Goal: Communication & Community: Participate in discussion

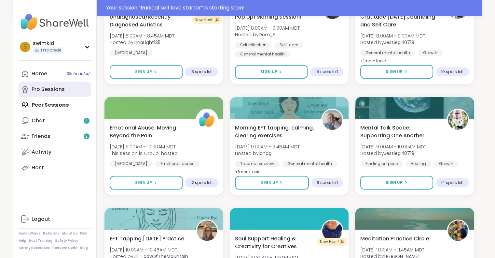
scroll to position [406, 0]
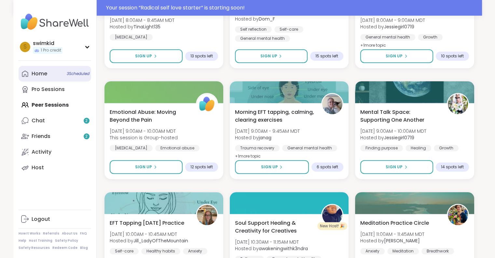
click at [46, 74] on div "Home 3 Scheduled" at bounding box center [40, 73] width 16 height 7
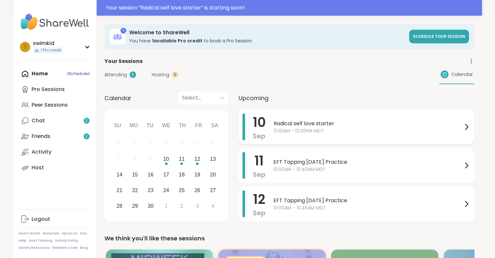
click at [317, 123] on span "Radical self love starter" at bounding box center [368, 123] width 189 height 8
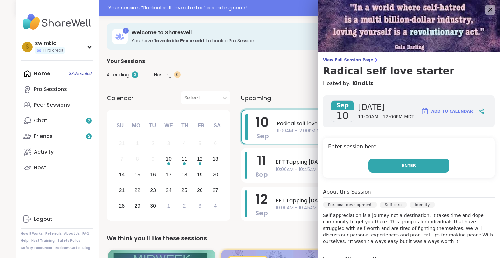
click at [394, 169] on button "Enter" at bounding box center [409, 166] width 81 height 14
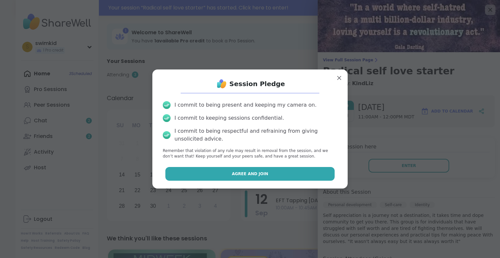
click at [268, 171] on button "Agree and Join" at bounding box center [250, 174] width 170 height 14
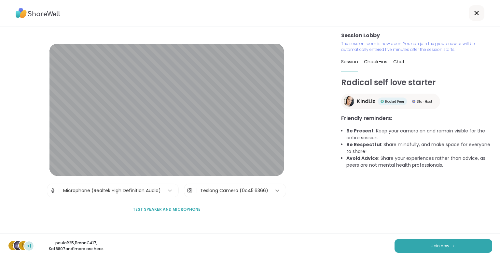
click at [277, 191] on icon at bounding box center [277, 190] width 7 height 7
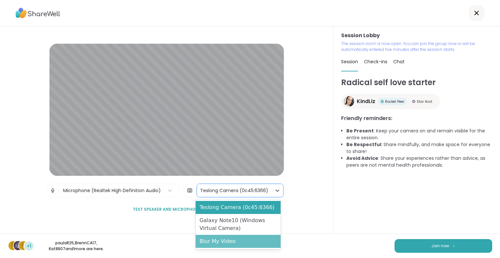
click at [232, 242] on div "Blur My Video" at bounding box center [238, 240] width 85 height 13
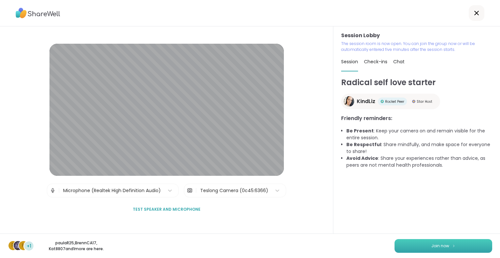
click at [413, 242] on button "Join now" at bounding box center [444, 246] width 98 height 14
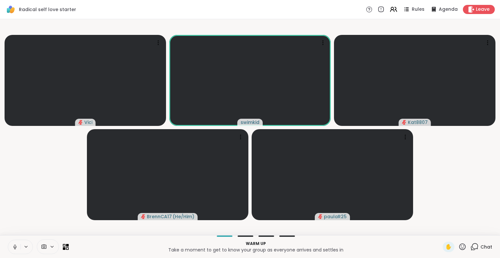
drag, startPoint x: 483, startPoint y: 246, endPoint x: 481, endPoint y: 240, distance: 6.1
click at [483, 246] on span "Chat" at bounding box center [487, 246] width 12 height 7
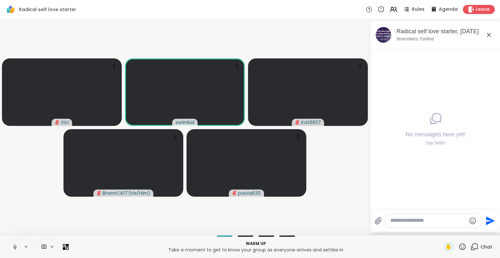
click at [15, 246] on icon at bounding box center [15, 247] width 6 height 6
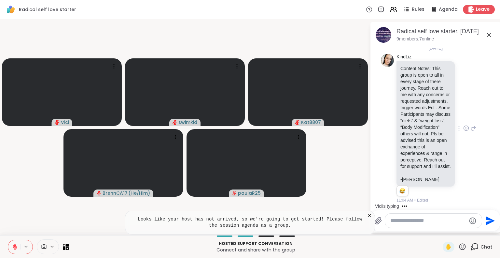
scroll to position [70, 0]
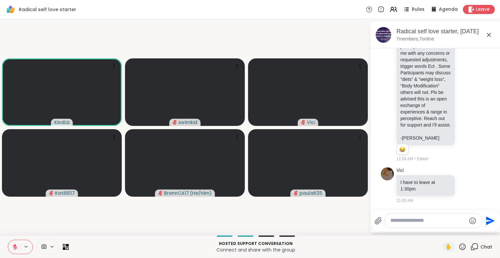
click at [14, 245] on icon at bounding box center [15, 245] width 2 height 3
click at [16, 248] on icon at bounding box center [15, 247] width 6 height 6
click at [259, 234] on div "KindLiz swimkid Vici Kat8807 BrennCA17 ( He/Him ) paulaR25 Radical self love st…" at bounding box center [250, 127] width 500 height 216
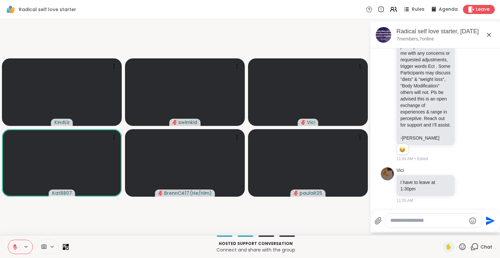
click at [181, 248] on p "Connect and share with the group" at bounding box center [256, 249] width 366 height 7
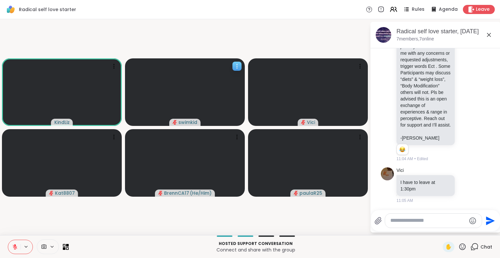
click at [235, 66] on icon at bounding box center [237, 66] width 7 height 7
click at [235, 65] on icon at bounding box center [237, 66] width 7 height 7
click at [337, 242] on p "Hosted support conversation" at bounding box center [256, 243] width 366 height 6
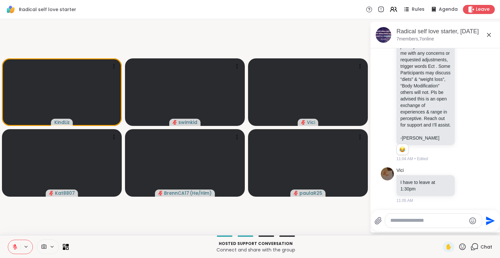
click at [15, 248] on icon at bounding box center [15, 247] width 6 height 6
click at [13, 246] on icon at bounding box center [15, 247] width 6 height 6
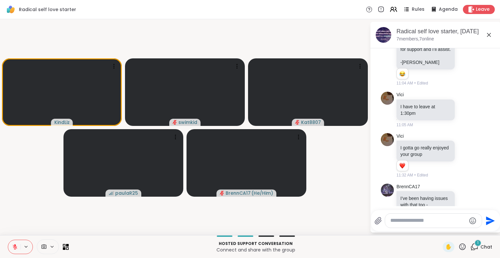
scroll to position [214, 0]
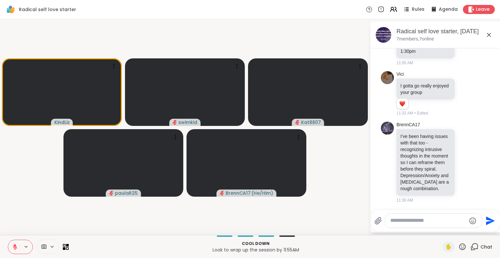
click at [449, 224] on div at bounding box center [433, 220] width 97 height 14
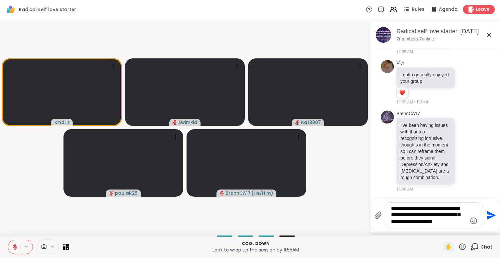
type textarea "**********"
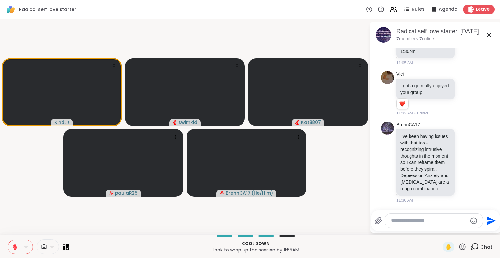
scroll to position [274, 0]
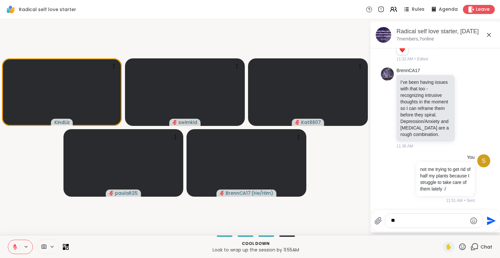
type textarea "**"
click at [17, 246] on icon at bounding box center [15, 247] width 6 height 6
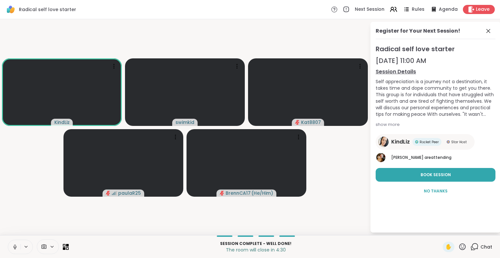
click at [12, 246] on button at bounding box center [14, 247] width 12 height 14
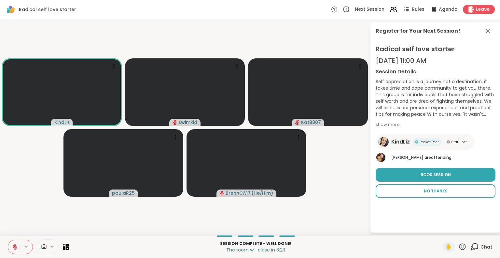
click at [436, 194] on button "No Thanks" at bounding box center [436, 191] width 120 height 14
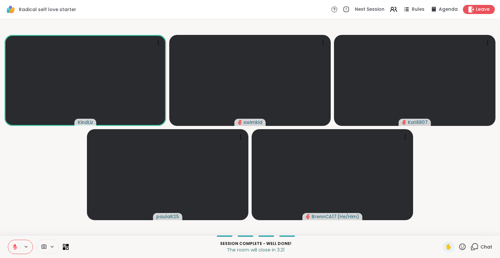
click at [471, 245] on icon at bounding box center [475, 246] width 8 height 8
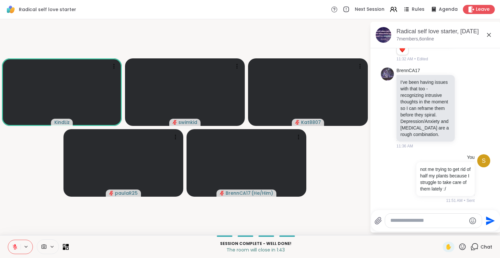
click at [12, 245] on icon at bounding box center [15, 247] width 6 height 6
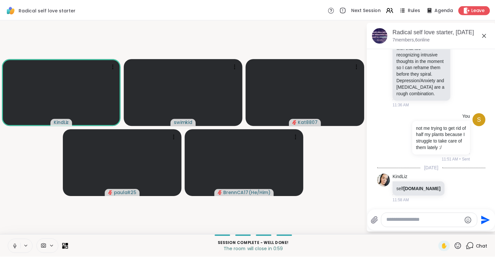
scroll to position [350, 0]
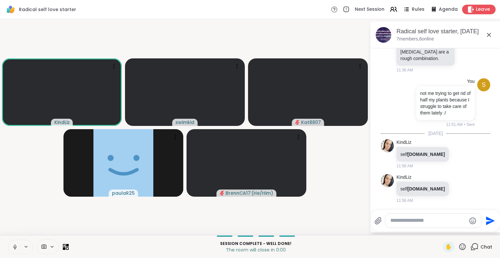
click at [480, 9] on span "Leave" at bounding box center [483, 9] width 14 height 7
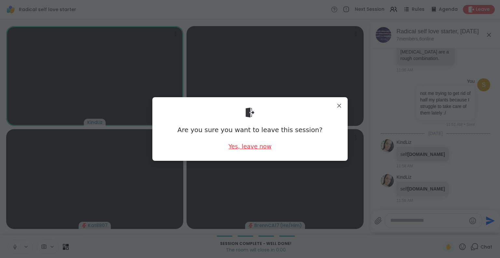
click at [243, 143] on div "Yes, leave now" at bounding box center [250, 146] width 43 height 8
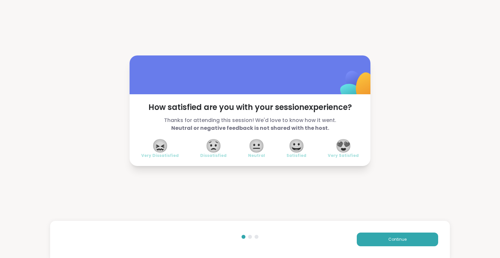
click at [295, 150] on span "😀" at bounding box center [296, 146] width 16 height 12
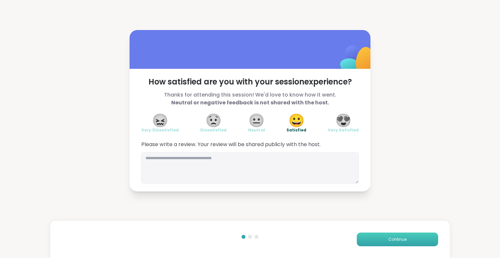
click at [375, 237] on button "Continue" at bounding box center [397, 239] width 81 height 14
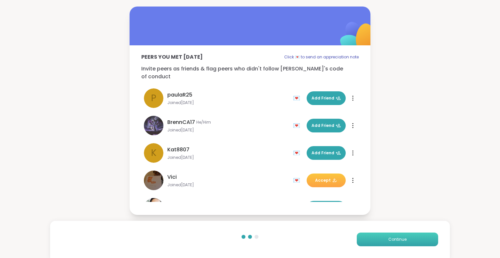
click at [388, 237] on span "Continue" at bounding box center [397, 239] width 18 height 6
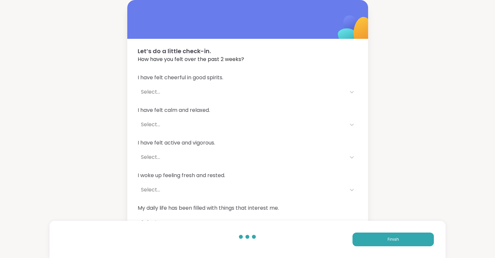
scroll to position [15, 0]
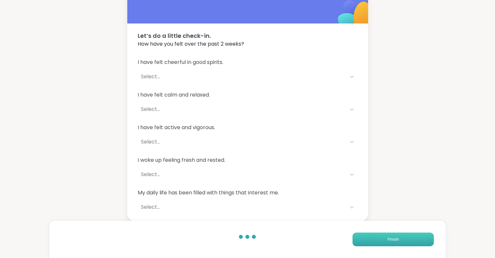
drag, startPoint x: 387, startPoint y: 236, endPoint x: 377, endPoint y: 240, distance: 10.5
click at [377, 240] on button "Finish" at bounding box center [393, 239] width 81 height 14
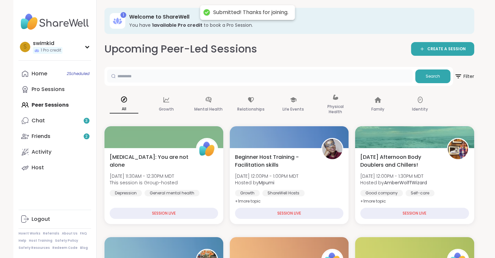
click at [310, 75] on input "text" at bounding box center [260, 75] width 306 height 13
type input "*********"
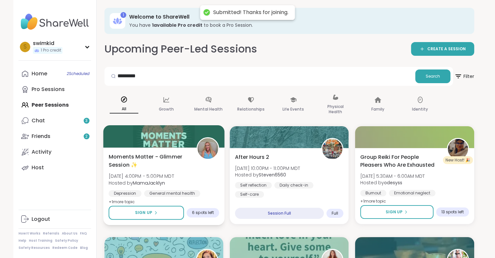
click at [163, 157] on span "Moments Matter - Glimmer Session ✨" at bounding box center [148, 160] width 81 height 16
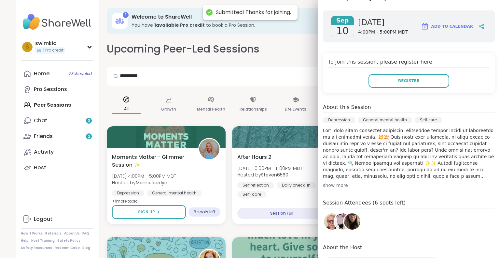
scroll to position [98, 0]
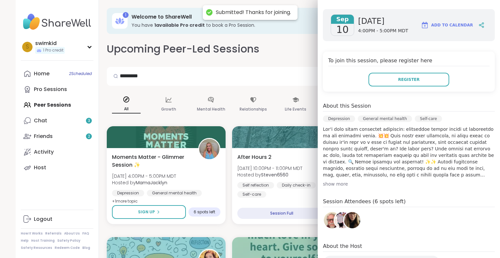
click at [334, 184] on div "show more" at bounding box center [409, 183] width 172 height 7
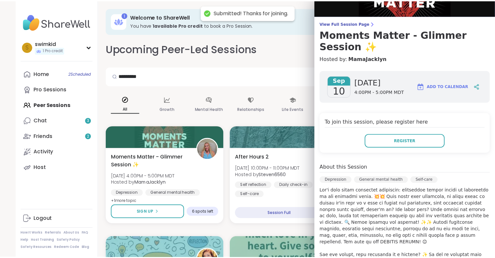
scroll to position [0, 0]
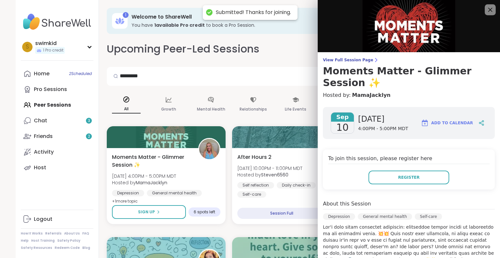
click at [486, 13] on icon at bounding box center [490, 10] width 8 height 8
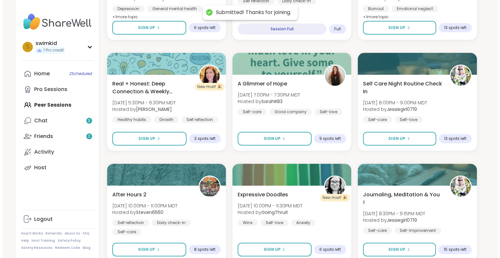
scroll to position [195, 0]
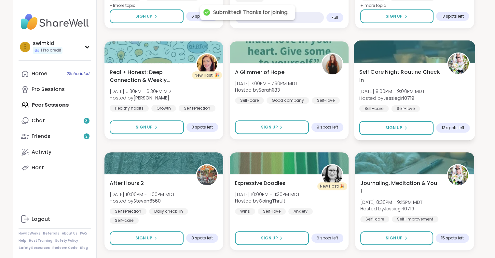
click at [379, 71] on span "Self Care Night Routine Check In" at bounding box center [399, 76] width 81 height 16
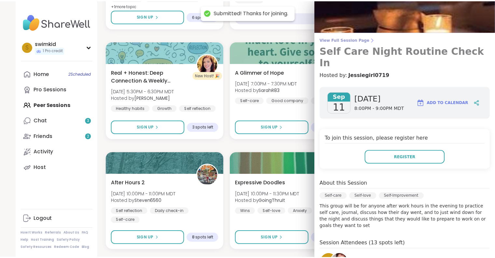
scroll to position [0, 0]
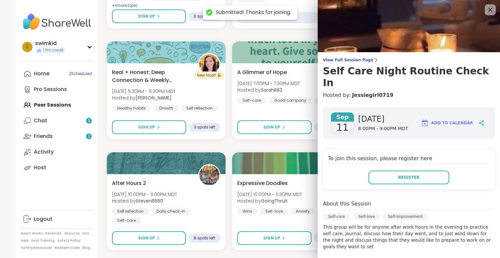
click at [488, 10] on icon at bounding box center [490, 10] width 4 height 4
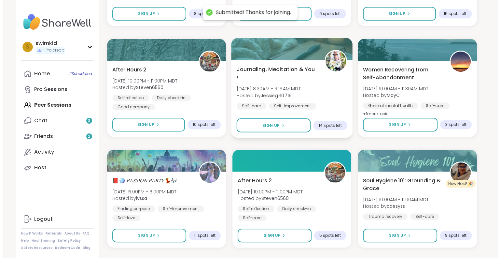
scroll to position [423, 0]
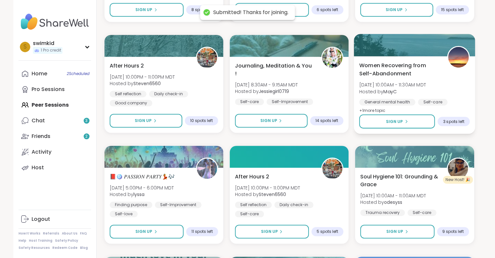
click at [397, 68] on span "Women Recovering from Self-Abandonment" at bounding box center [399, 69] width 81 height 16
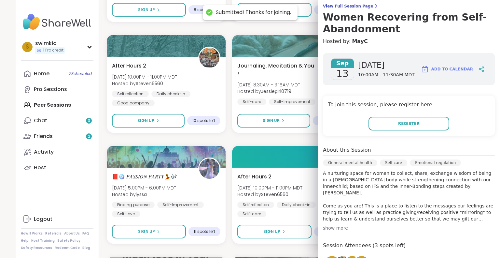
scroll to position [65, 0]
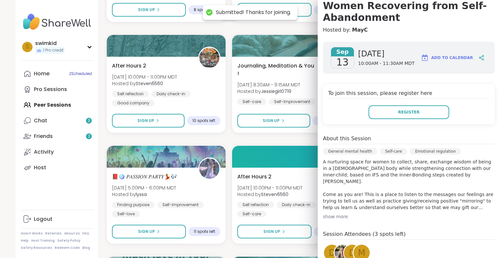
click at [330, 217] on div "show more" at bounding box center [409, 216] width 172 height 7
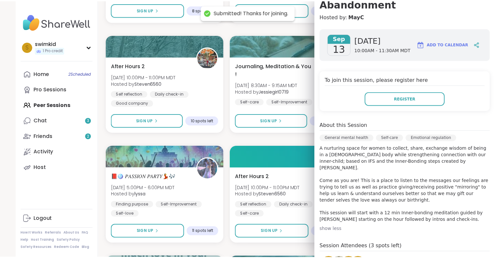
scroll to position [31, 0]
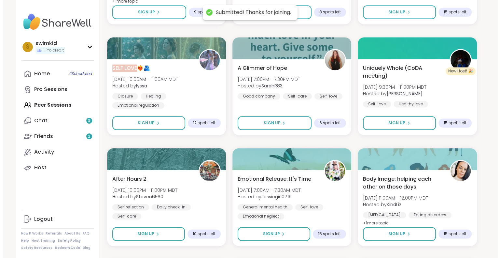
scroll to position [977, 0]
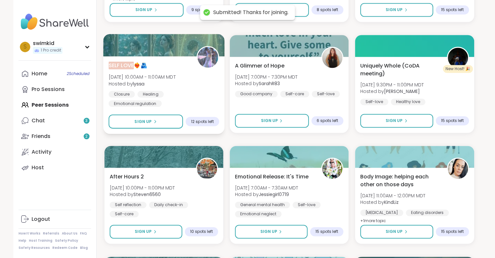
click at [128, 68] on span "SELF LOVE" at bounding box center [120, 64] width 25 height 7
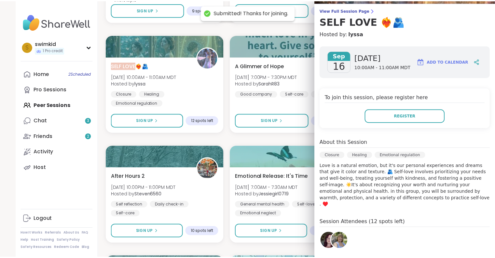
scroll to position [30, 0]
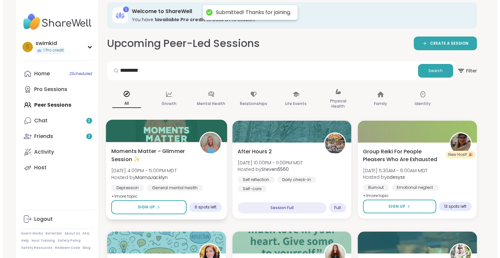
scroll to position [0, 0]
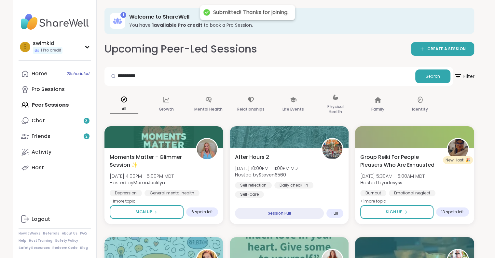
click at [468, 77] on span "Filter" at bounding box center [464, 76] width 21 height 16
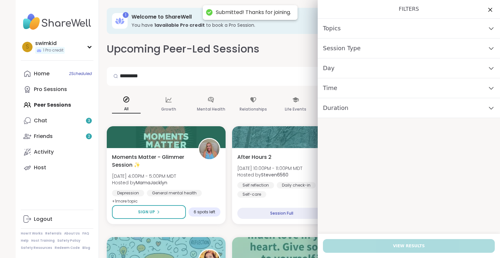
click at [395, 53] on div "Session Type" at bounding box center [409, 48] width 182 height 20
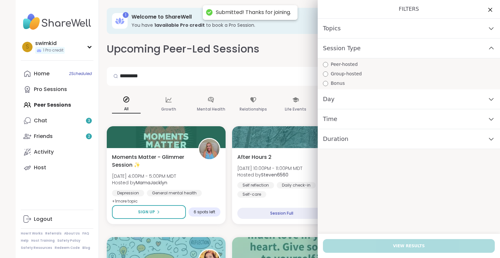
click at [393, 50] on div "Session Type" at bounding box center [409, 48] width 182 height 20
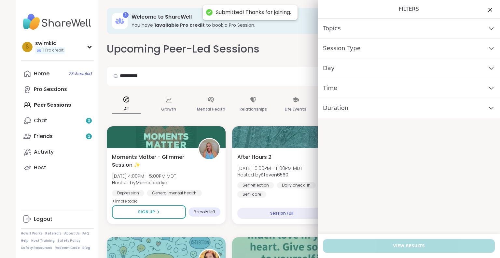
click at [375, 27] on div "Topics" at bounding box center [409, 29] width 182 height 20
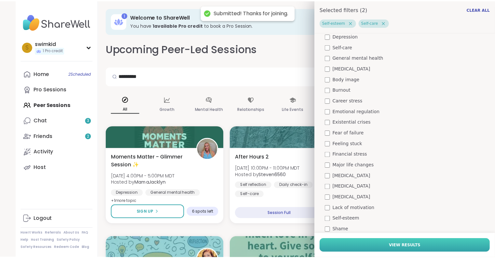
scroll to position [65, 0]
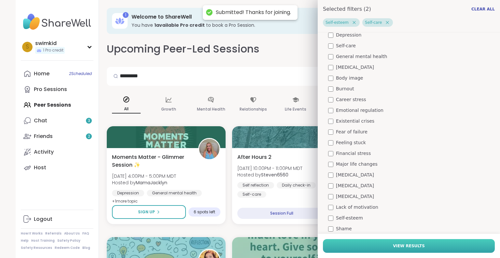
click at [417, 246] on button "View Results" at bounding box center [409, 246] width 172 height 14
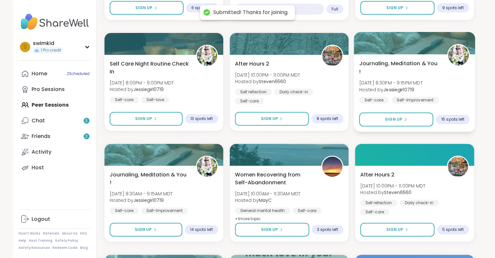
scroll to position [130, 0]
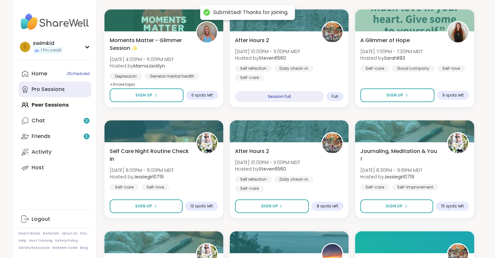
click at [44, 92] on div "Pro Sessions" at bounding box center [48, 89] width 33 height 7
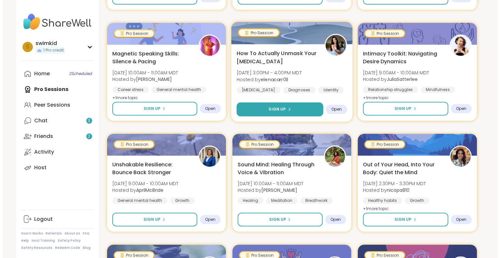
scroll to position [228, 0]
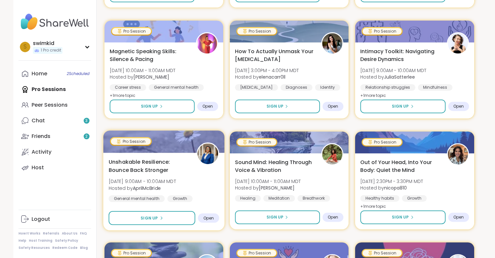
click at [155, 163] on span "Unshakable Resilience: Bounce Back Stronger" at bounding box center [148, 166] width 81 height 16
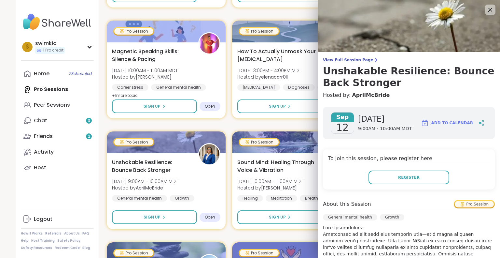
scroll to position [65, 0]
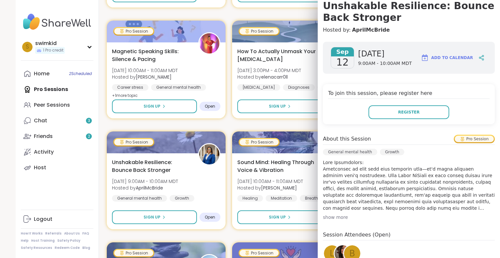
click at [337, 217] on div "show more" at bounding box center [409, 217] width 172 height 7
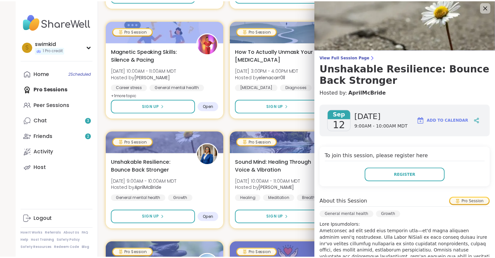
scroll to position [0, 0]
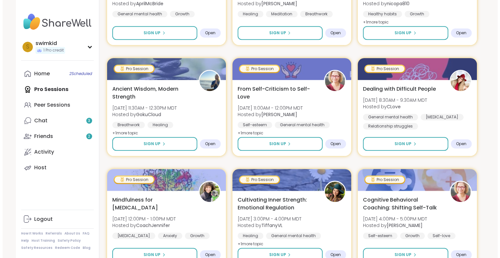
scroll to position [423, 0]
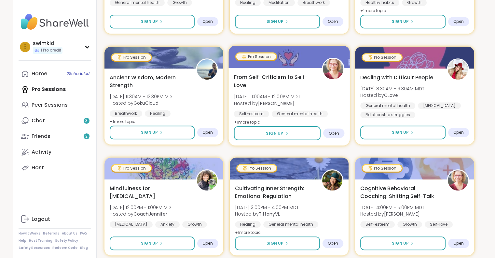
click at [259, 75] on span "From Self-Criticism to Self-Love" at bounding box center [274, 81] width 81 height 16
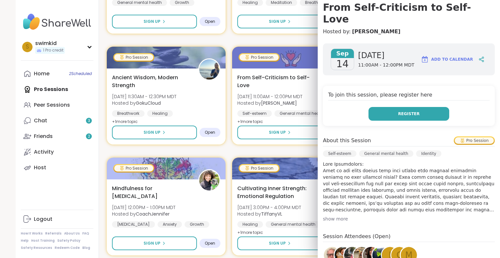
scroll to position [65, 0]
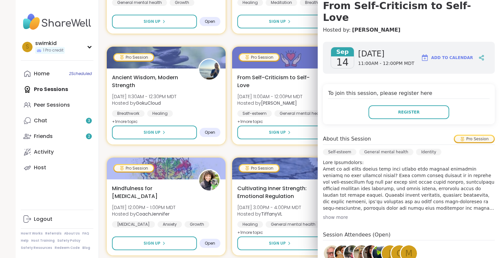
click at [334, 214] on div "show more" at bounding box center [409, 217] width 172 height 7
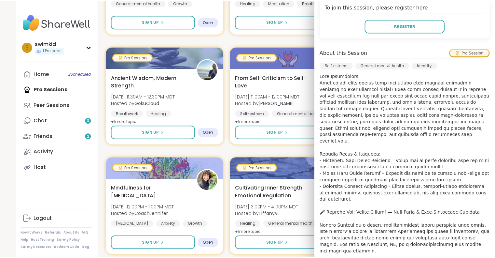
scroll to position [163, 0]
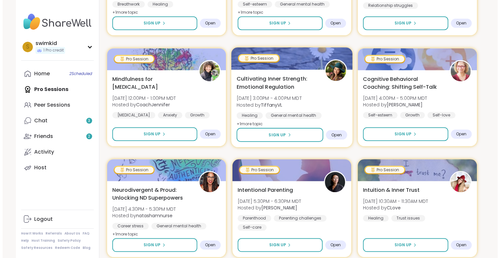
scroll to position [521, 0]
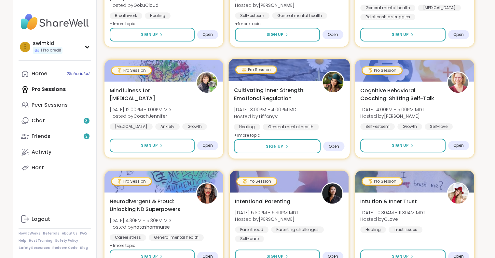
click at [264, 92] on span "Cultivating Inner Strength: Emotional Regulation" at bounding box center [274, 94] width 81 height 16
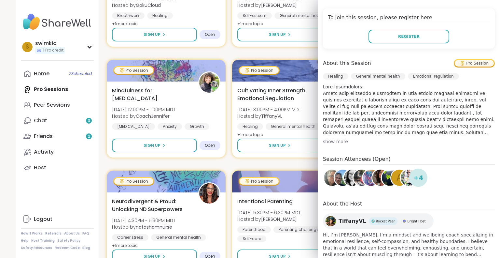
scroll to position [129, 0]
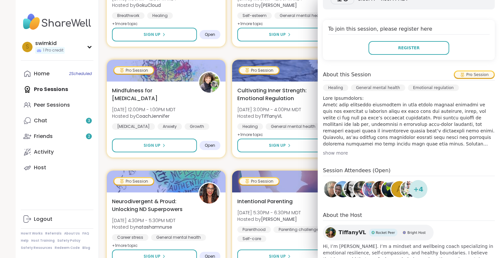
click at [335, 152] on div "show more" at bounding box center [409, 152] width 172 height 7
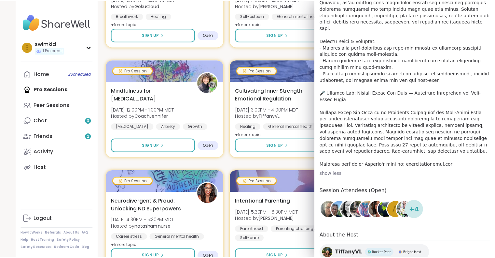
scroll to position [312, 0]
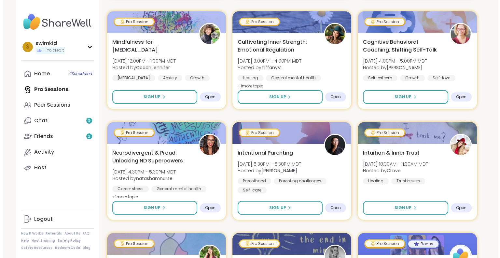
scroll to position [619, 0]
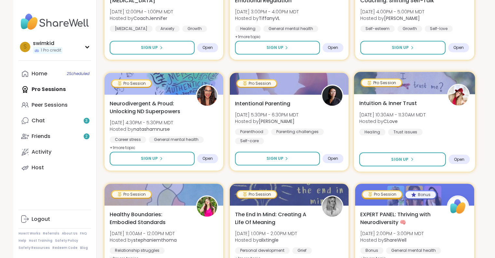
click at [381, 104] on span "Intuition & Inner Trust" at bounding box center [388, 103] width 58 height 8
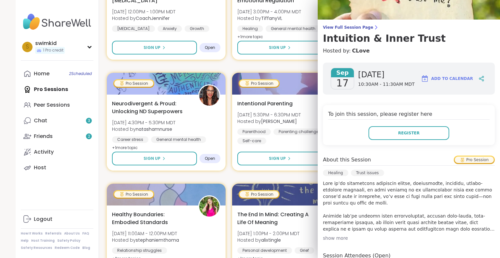
scroll to position [65, 0]
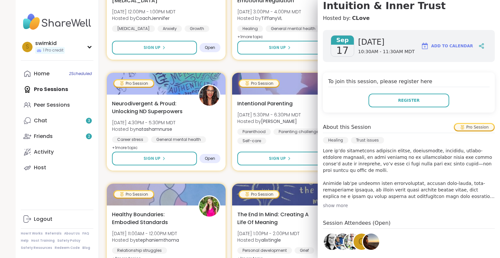
click at [328, 206] on div "show more" at bounding box center [409, 205] width 172 height 7
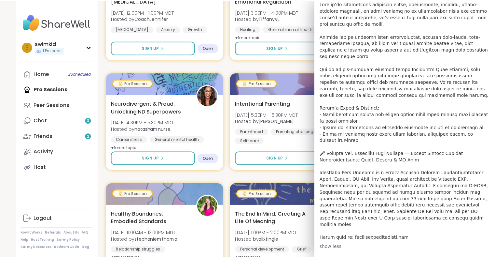
scroll to position [228, 0]
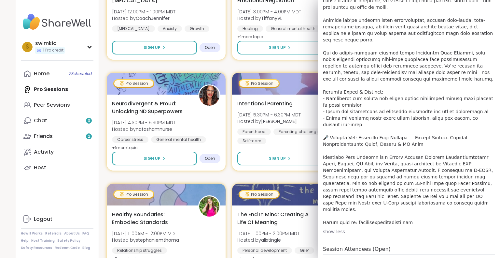
click at [280, 176] on div "Pro Session The End In Mind: Creating A Life Of Meaning [DATE] 1:00PM - 2:00PM …" at bounding box center [292, 176] width 370 height 1315
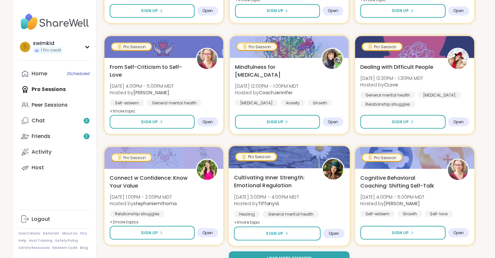
scroll to position [1222, 0]
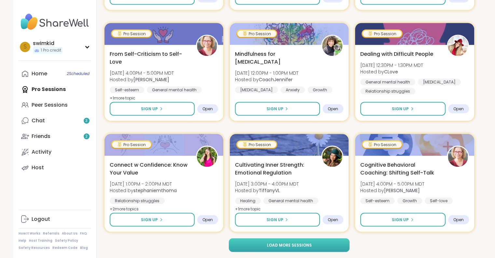
click at [322, 240] on button "Load more sessions" at bounding box center [289, 245] width 121 height 14
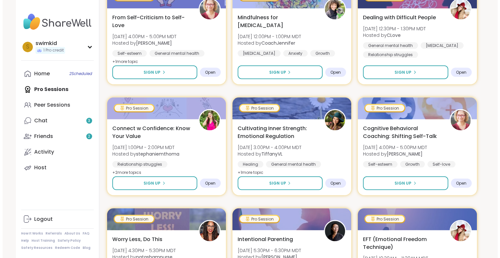
scroll to position [1270, 0]
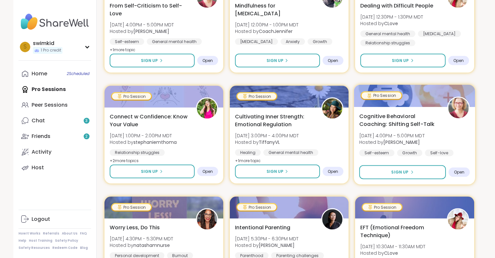
click at [387, 118] on span "Cognitive Behavioral Coaching: Shifting Self-Talk" at bounding box center [399, 120] width 81 height 16
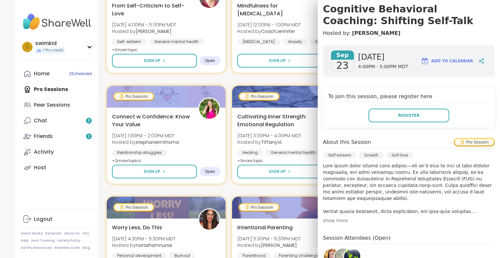
scroll to position [65, 0]
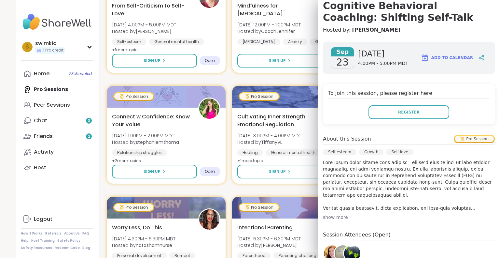
click at [338, 216] on div "show more" at bounding box center [409, 217] width 172 height 7
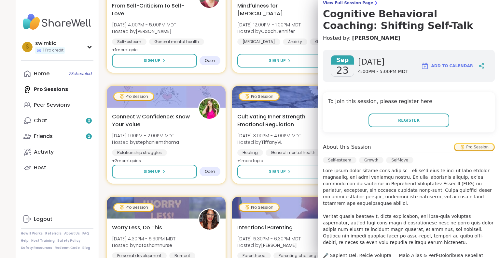
scroll to position [0, 0]
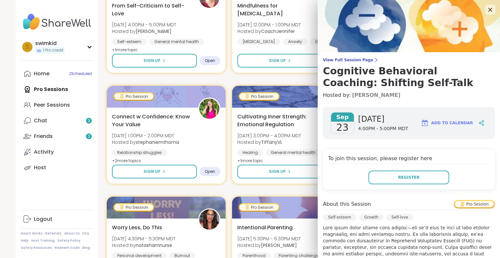
click at [352, 95] on link "[PERSON_NAME]" at bounding box center [376, 95] width 49 height 8
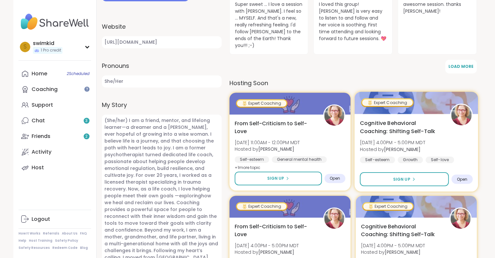
scroll to position [228, 0]
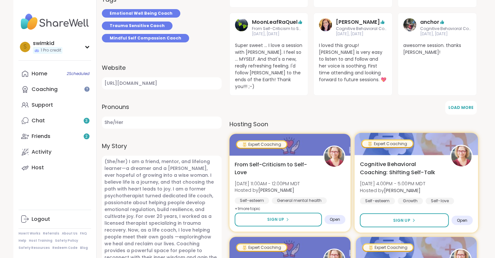
click at [375, 160] on span "Cognitive Behavioral Coaching: Shifting Self-Talk" at bounding box center [401, 168] width 83 height 16
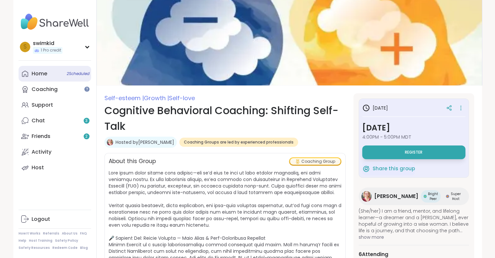
click at [52, 73] on link "Home 2 Scheduled" at bounding box center [55, 74] width 73 height 16
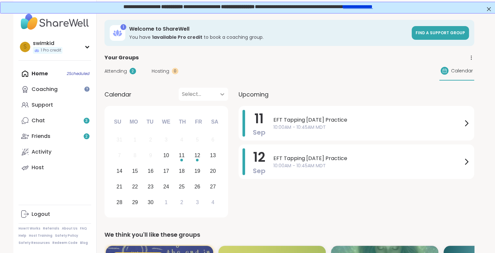
click at [219, 93] on icon at bounding box center [222, 94] width 7 height 7
click at [222, 93] on icon at bounding box center [222, 94] width 7 height 7
click at [322, 68] on div "Attending 2 Hosting 0 Calendar" at bounding box center [290, 71] width 370 height 19
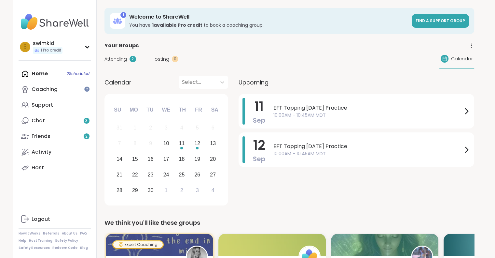
click at [461, 58] on span "Calendar" at bounding box center [462, 58] width 22 height 7
click at [470, 42] on div "Your Groups" at bounding box center [290, 46] width 370 height 8
click at [65, 45] on div "s swimkid 1 Pro credit" at bounding box center [55, 46] width 73 height 17
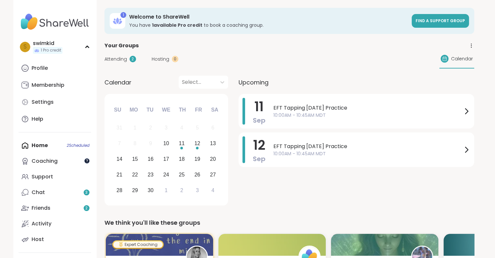
click at [85, 159] on div at bounding box center [86, 160] width 5 height 5
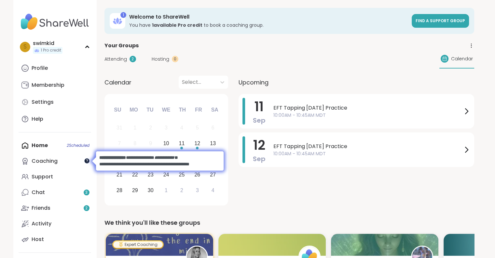
click at [85, 161] on div at bounding box center [86, 160] width 5 height 5
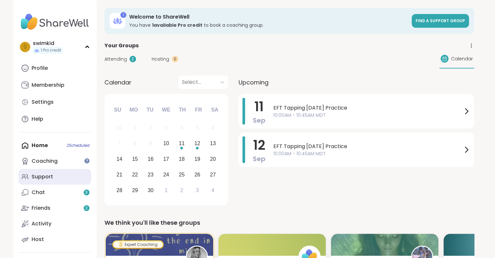
click at [50, 176] on div "Support" at bounding box center [42, 176] width 21 height 7
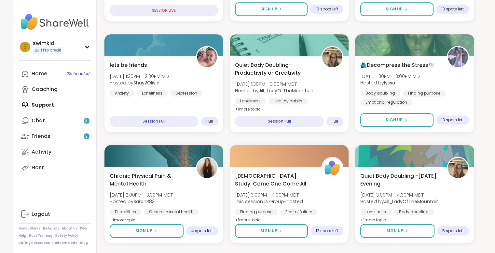
scroll to position [326, 0]
